Goal: Task Accomplishment & Management: Use online tool/utility

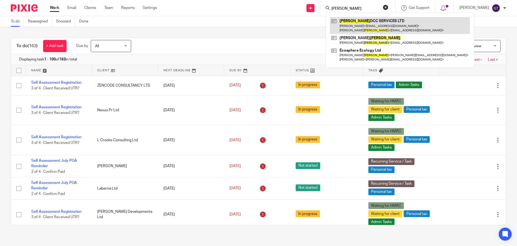
type input "[PERSON_NAME]"
click at [362, 21] on link at bounding box center [400, 25] width 140 height 17
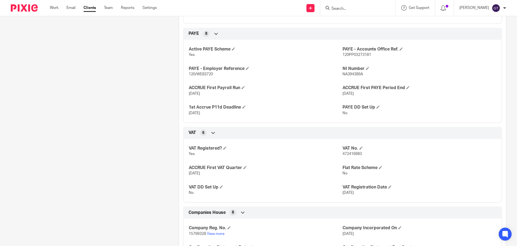
scroll to position [404, 0]
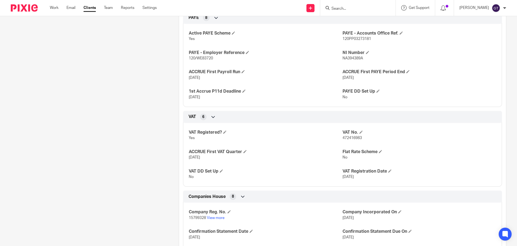
click at [349, 140] on span "472416983" at bounding box center [352, 138] width 19 height 4
copy span "472416983"
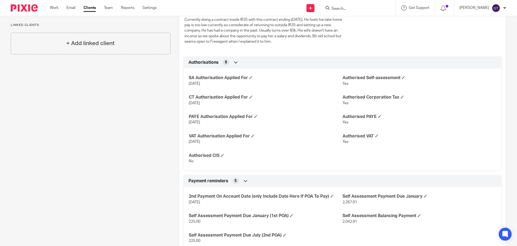
scroll to position [0, 0]
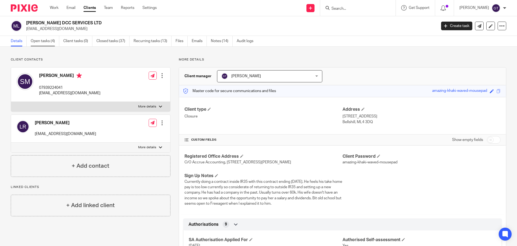
click at [47, 36] on link "Open tasks (4)" at bounding box center [45, 41] width 29 height 11
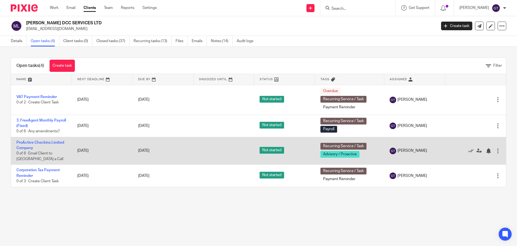
click at [496, 150] on div at bounding box center [498, 150] width 5 height 5
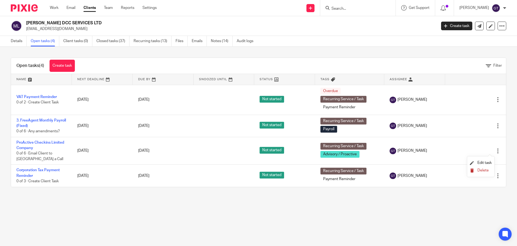
click at [484, 169] on span "Delete" at bounding box center [483, 170] width 11 height 4
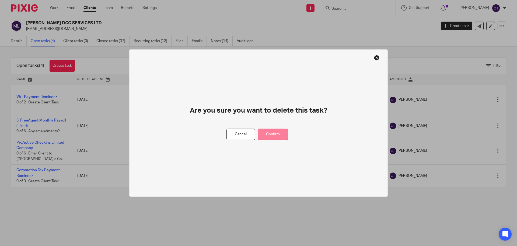
click at [273, 132] on button "Confirm" at bounding box center [273, 134] width 30 height 12
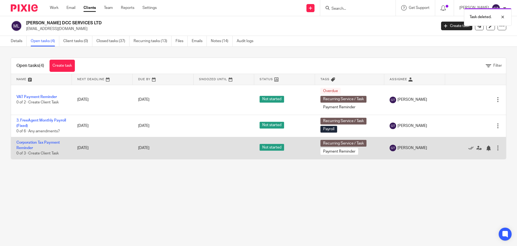
click at [496, 147] on div at bounding box center [498, 147] width 5 height 5
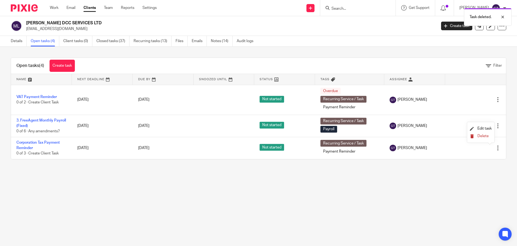
click at [482, 136] on span "Delete" at bounding box center [483, 136] width 11 height 4
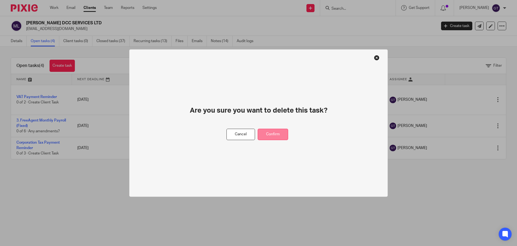
click at [275, 132] on button "Confirm" at bounding box center [273, 134] width 30 height 12
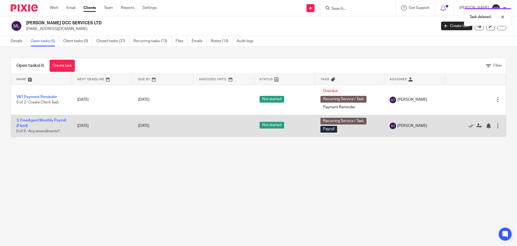
click at [496, 124] on div at bounding box center [498, 125] width 5 height 5
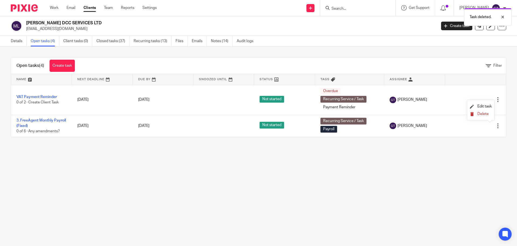
click at [480, 114] on span "Delete" at bounding box center [483, 114] width 11 height 4
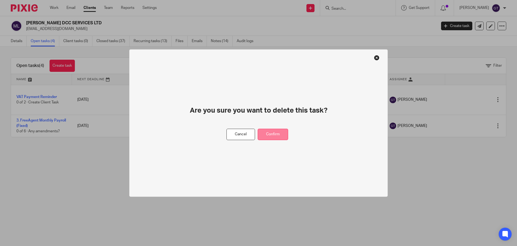
click at [274, 133] on button "Confirm" at bounding box center [273, 134] width 30 height 12
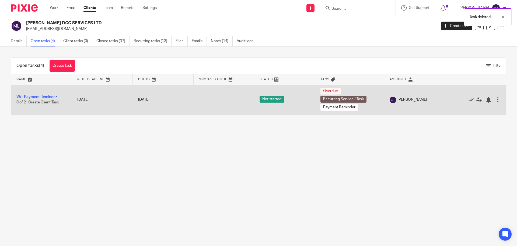
click at [496, 98] on div at bounding box center [498, 99] width 5 height 5
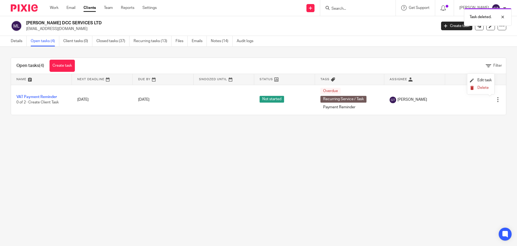
click at [484, 88] on span "Delete" at bounding box center [483, 88] width 11 height 4
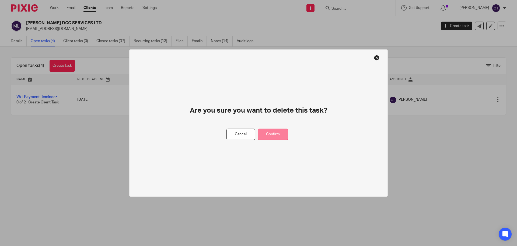
click at [277, 133] on button "Confirm" at bounding box center [273, 134] width 30 height 12
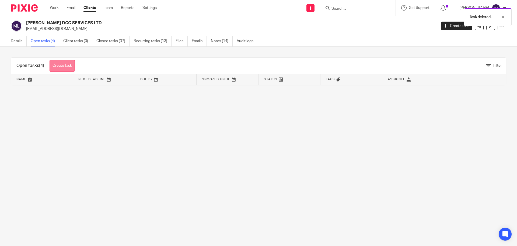
click at [57, 64] on link "Create task" at bounding box center [62, 66] width 25 height 12
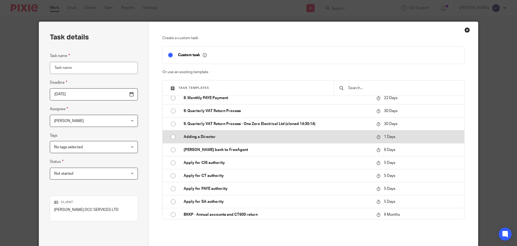
scroll to position [243, 0]
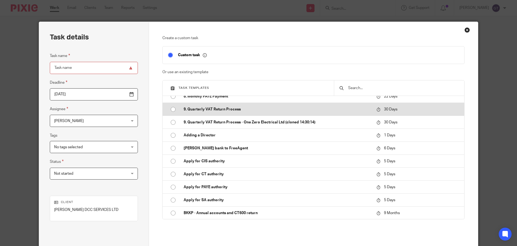
click at [219, 110] on p "9. Quarterly VAT Return Process" at bounding box center [278, 108] width 188 height 5
type input "2025-10-26"
type input "9. Quarterly VAT Return Process"
checkbox input "false"
radio input "true"
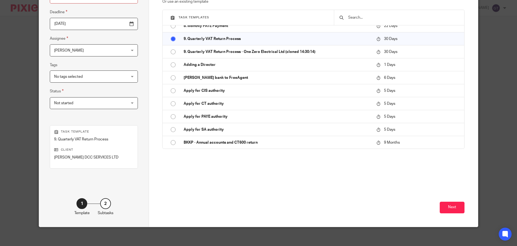
scroll to position [73, 0]
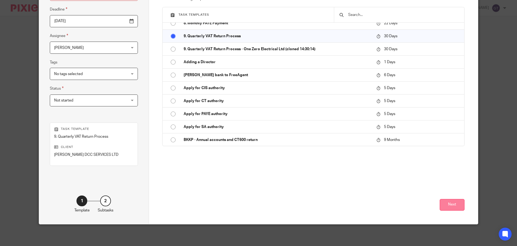
click at [447, 205] on button "Next" at bounding box center [452, 205] width 25 height 12
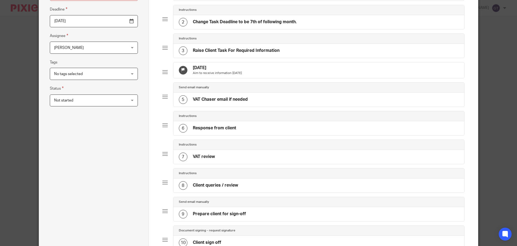
scroll to position [253, 0]
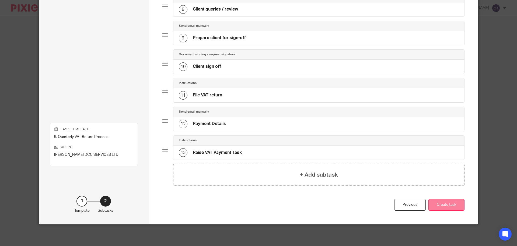
click at [449, 206] on button "Create task" at bounding box center [447, 205] width 36 height 12
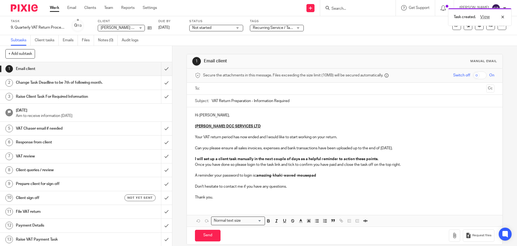
click at [127, 29] on span "[PERSON_NAME] DCC SERVICES LTD" at bounding box center [133, 28] width 64 height 4
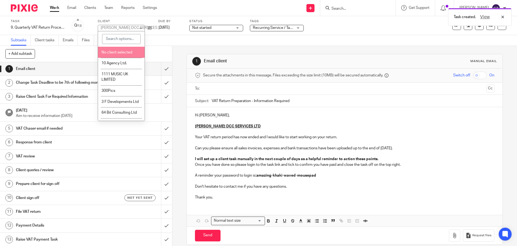
click at [119, 27] on div "[PERSON_NAME] DCC SERVICES LTD" at bounding box center [133, 28] width 64 height 4
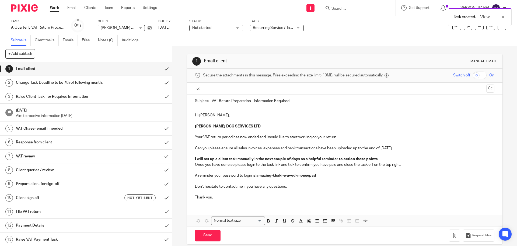
click at [137, 28] on div "MURRAY DCC SERVICES LTD MURRAY DCC SERVICES LTD" at bounding box center [121, 28] width 47 height 6
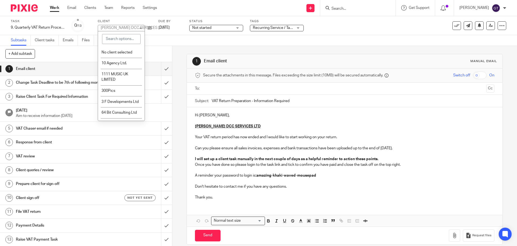
click at [137, 28] on div "[PERSON_NAME] DCC SERVICES LTD" at bounding box center [133, 28] width 64 height 4
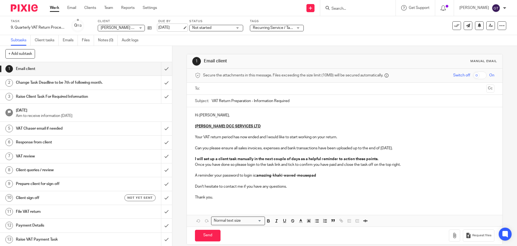
click at [166, 29] on link "[DATE]" at bounding box center [170, 28] width 24 height 6
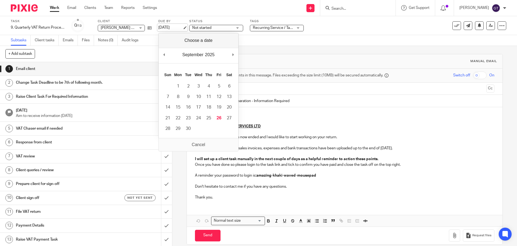
click at [166, 28] on link "[DATE]" at bounding box center [170, 28] width 24 height 6
click at [137, 56] on div "+ Add subtask Cancel + Add" at bounding box center [86, 54] width 172 height 16
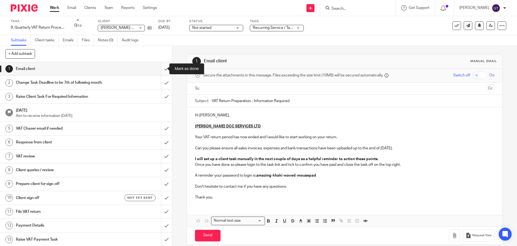
click at [161, 69] on input "submit" at bounding box center [86, 68] width 172 height 13
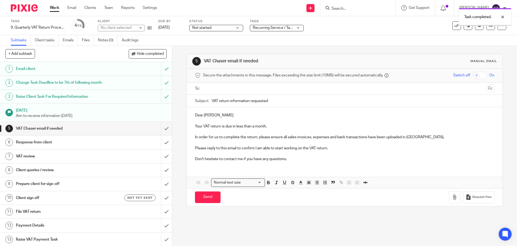
click at [162, 129] on input "submit" at bounding box center [86, 128] width 172 height 13
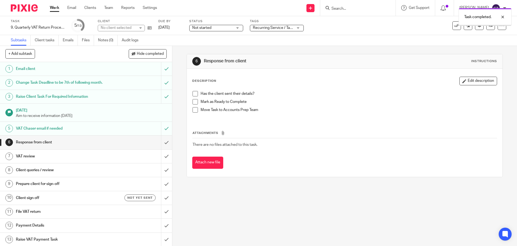
click at [161, 142] on input "submit" at bounding box center [86, 141] width 172 height 13
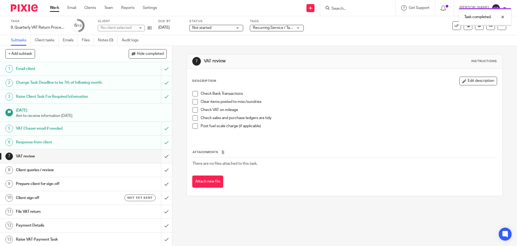
click at [158, 156] on input "submit" at bounding box center [86, 155] width 172 height 13
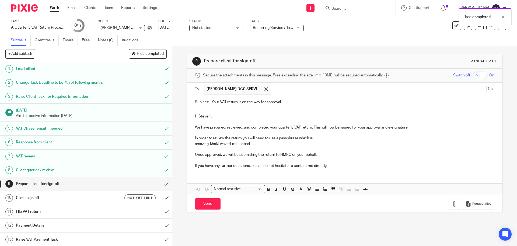
click at [198, 116] on p "HiSteven ," at bounding box center [344, 115] width 299 height 5
click at [211, 116] on p "Hi [PERSON_NAME] ," at bounding box center [344, 115] width 299 height 5
click at [218, 104] on input "Your VAT return is on the way for approval" at bounding box center [353, 102] width 283 height 12
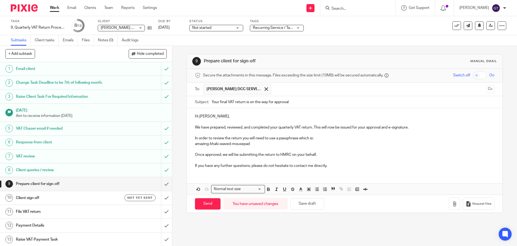
type input "Your final VAT return is on the way for approval"
click at [328, 153] on p "Once approved, we will be submitting the return to HMRC on your behalf." at bounding box center [344, 154] width 299 height 5
click at [335, 163] on p "If you have any further questions, please do not hesitate to contact me directl…" at bounding box center [344, 165] width 299 height 5
click at [325, 154] on p "Once approved, we will be submitting the return to HMRC on your behalf." at bounding box center [344, 154] width 299 height 5
click at [316, 142] on p "amazing-khaki-waved-mousepad" at bounding box center [344, 143] width 299 height 5
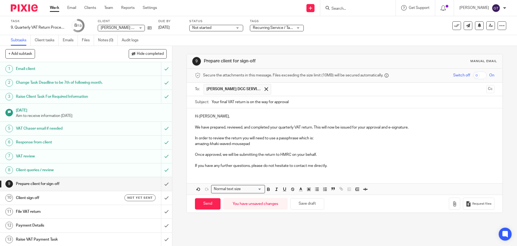
click at [417, 128] on p "We have prepared, reviewed, and completed your quarterly VAT return. This will …" at bounding box center [344, 127] width 299 height 5
click at [232, 137] on p "In order to review the return you will need to use a passphrase which is:" at bounding box center [344, 137] width 299 height 5
click at [327, 136] on p "In order to review the return you will need to use a passphrase which is:" at bounding box center [344, 137] width 299 height 5
click at [201, 144] on p "amazing-khaki-waved-mousepad" at bounding box center [344, 143] width 299 height 5
click at [214, 145] on p "amazing-khaki-waved-mousepad" at bounding box center [344, 143] width 299 height 5
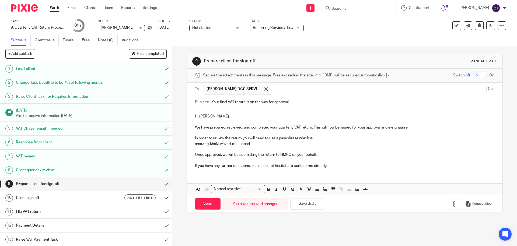
click at [233, 145] on p "amazing-khaki-waved-mousepad" at bounding box center [344, 143] width 299 height 5
click at [251, 144] on p "amazing-khaki-waved-mousepad" at bounding box center [344, 143] width 299 height 5
click at [239, 156] on p "Once approved, we will be submitting the return to HMRC on your behalf." at bounding box center [344, 154] width 299 height 5
click at [231, 165] on p "If you have any further questions, please do not hesitate to contact me directl…" at bounding box center [344, 165] width 299 height 5
drag, startPoint x: 292, startPoint y: 127, endPoint x: 279, endPoint y: 127, distance: 13.7
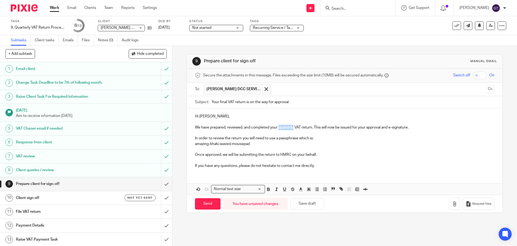
click at [279, 127] on p "We have prepared, reviewed, and completed your quarterly VAT return. This will …" at bounding box center [344, 127] width 299 height 5
click at [209, 204] on input "Send" at bounding box center [208, 204] width 26 height 12
type input "Sent"
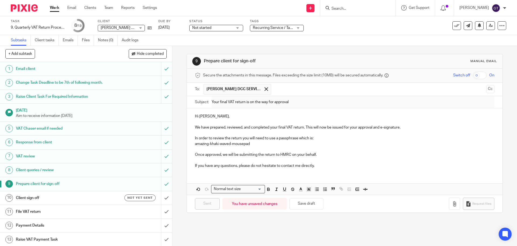
click at [102, 196] on h1 "Client sign off" at bounding box center [62, 198] width 93 height 8
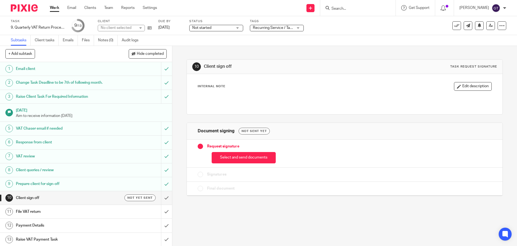
click at [235, 161] on button "Select and send documents" at bounding box center [244, 158] width 64 height 12
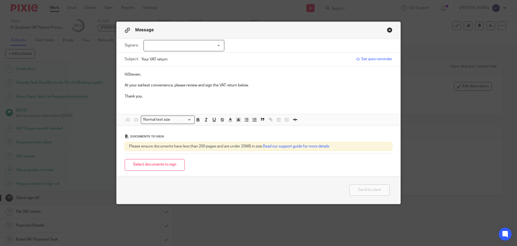
click at [180, 48] on div at bounding box center [184, 45] width 81 height 11
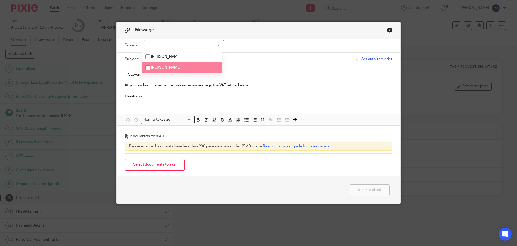
click at [160, 65] on span "[PERSON_NAME]" at bounding box center [166, 67] width 30 height 4
checkbox input "true"
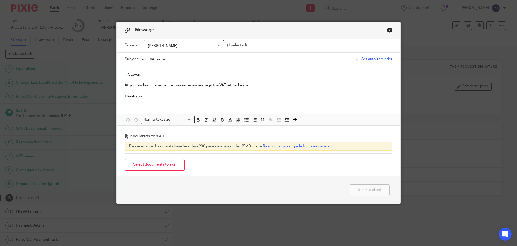
drag, startPoint x: 127, startPoint y: 75, endPoint x: 130, endPoint y: 75, distance: 3.2
click at [127, 74] on p "HiSteven," at bounding box center [259, 74] width 268 height 5
click at [161, 163] on button "Select documents to sign" at bounding box center [155, 165] width 60 height 12
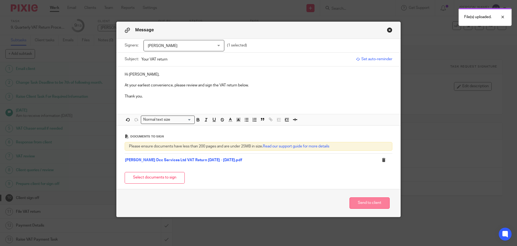
click at [366, 202] on button "Send to client" at bounding box center [370, 203] width 40 height 12
